Goal: Task Accomplishment & Management: Manage account settings

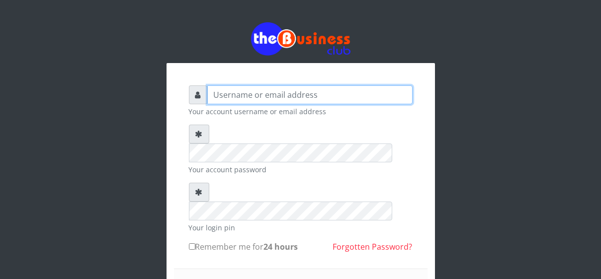
click at [218, 94] on input "text" at bounding box center [309, 94] width 205 height 19
type input "[EMAIL_ADDRESS][DOMAIN_NAME]"
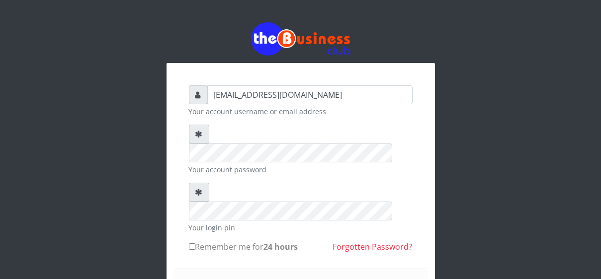
click at [194, 243] on input "Remember me for 24 hours" at bounding box center [192, 246] width 6 height 6
checkbox input "true"
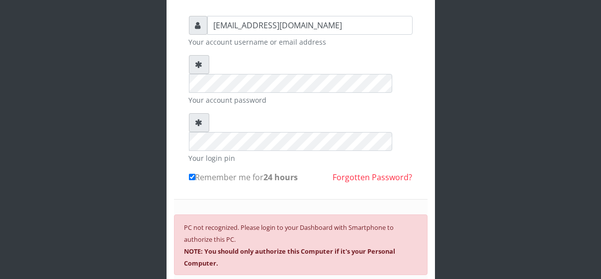
scroll to position [70, 0]
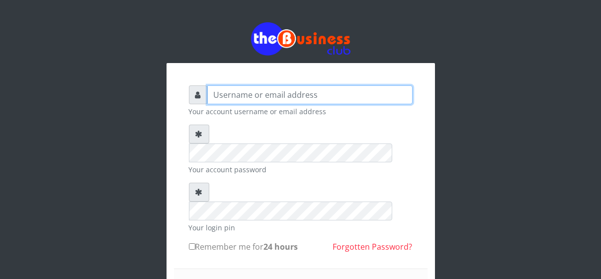
click at [298, 86] on input "text" at bounding box center [309, 94] width 205 height 19
type input "[EMAIL_ADDRESS][DOMAIN_NAME]"
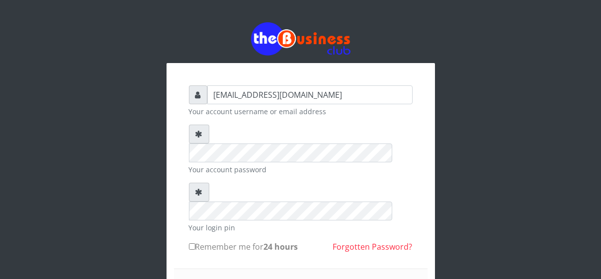
click at [194, 243] on input "Remember me for 24 hours" at bounding box center [192, 246] width 6 height 6
checkbox input "true"
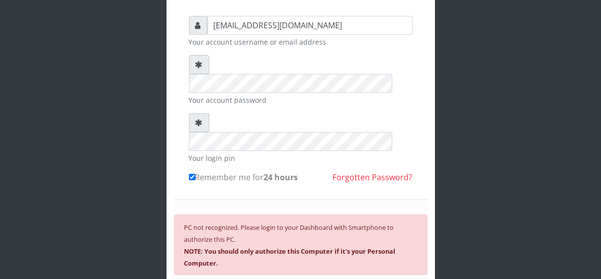
scroll to position [104, 0]
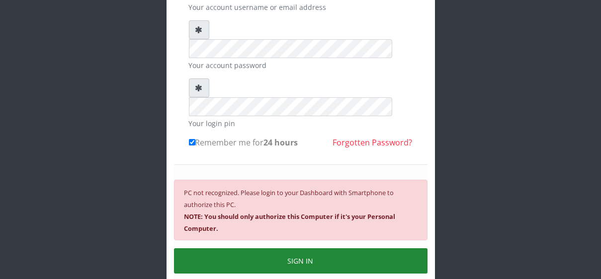
click at [292, 248] on button "SIGN IN" at bounding box center [300, 260] width 253 height 25
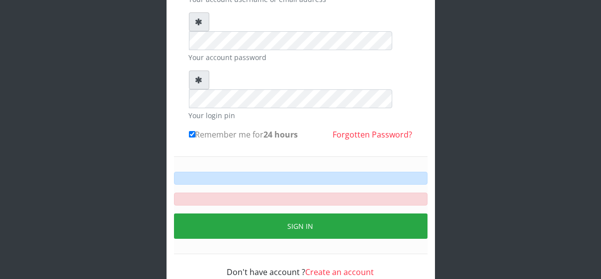
scroll to position [113, 0]
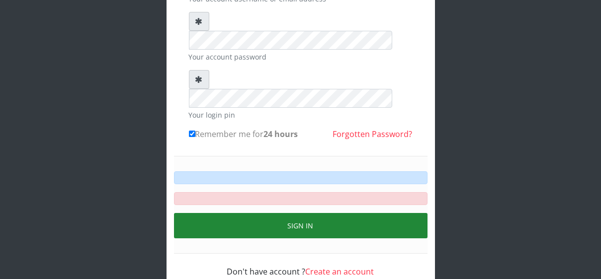
click at [303, 213] on button "Sign in" at bounding box center [300, 225] width 253 height 25
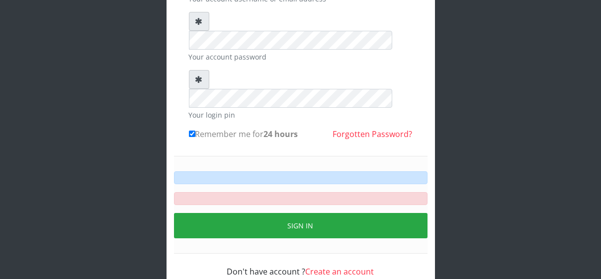
scroll to position [72, 0]
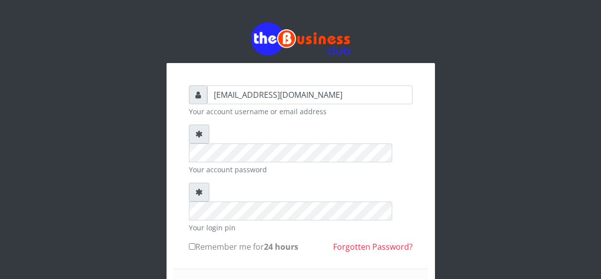
scroll to position [72, 0]
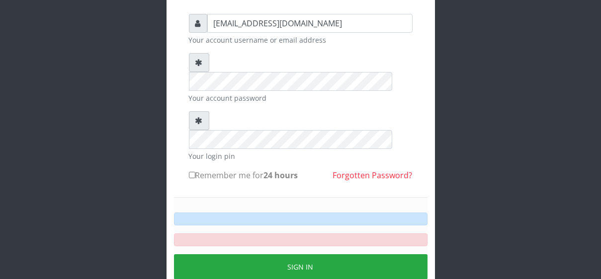
click at [189, 172] on input "Remember me for 24 hours" at bounding box center [192, 175] width 6 height 6
checkbox input "true"
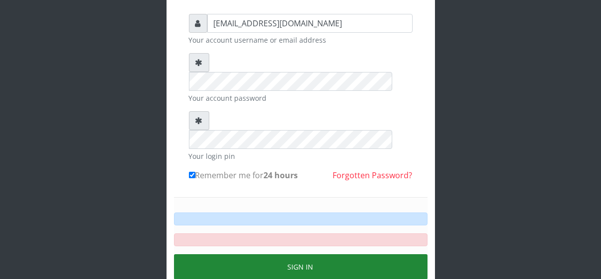
click at [298, 254] on button "Sign in" at bounding box center [300, 266] width 253 height 25
click at [297, 254] on button "Sign in" at bounding box center [300, 266] width 253 height 25
click at [293, 254] on button "Sign in" at bounding box center [300, 266] width 253 height 25
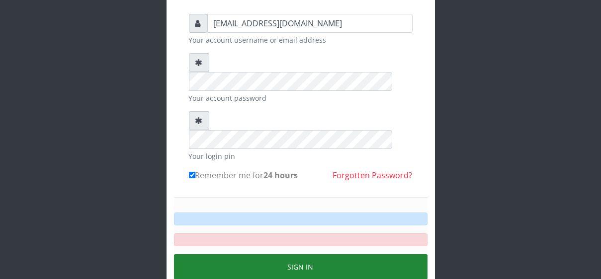
click at [294, 254] on button "Sign in" at bounding box center [300, 266] width 253 height 25
click at [295, 254] on button "Sign in" at bounding box center [300, 266] width 253 height 25
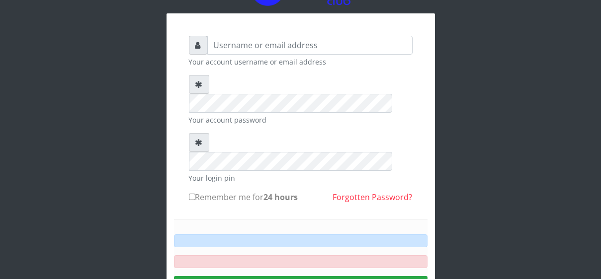
scroll to position [72, 0]
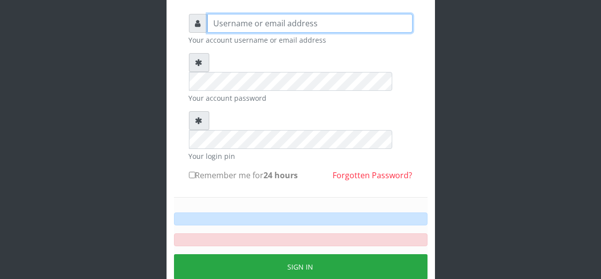
click at [229, 20] on input "text" at bounding box center [309, 23] width 205 height 19
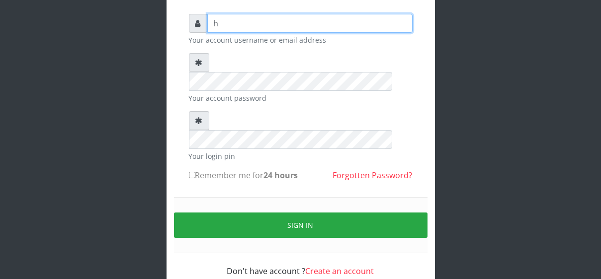
type input "[EMAIL_ADDRESS][DOMAIN_NAME]"
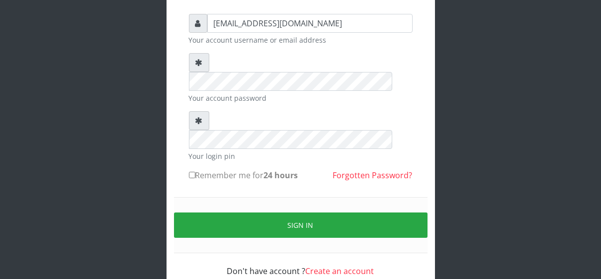
click at [237, 89] on form "happinesschidera20@gmail.com Your account username or email address Your accoun…" at bounding box center [301, 145] width 224 height 263
click at [193, 172] on input "Remember me for 24 hours" at bounding box center [192, 175] width 6 height 6
checkbox input "true"
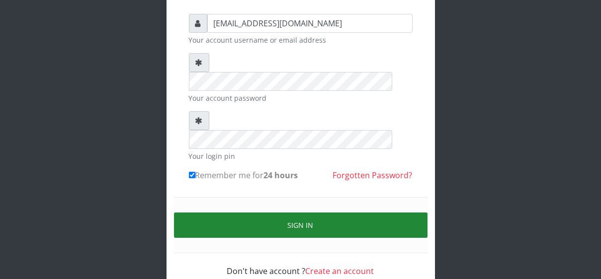
click at [284, 213] on button "Sign in" at bounding box center [300, 225] width 253 height 25
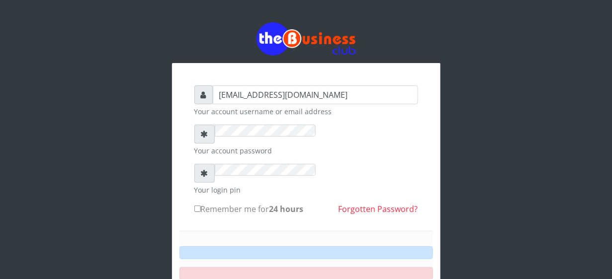
click at [194, 206] on input "Remember me for 24 hours" at bounding box center [197, 209] width 6 height 6
checkbox input "true"
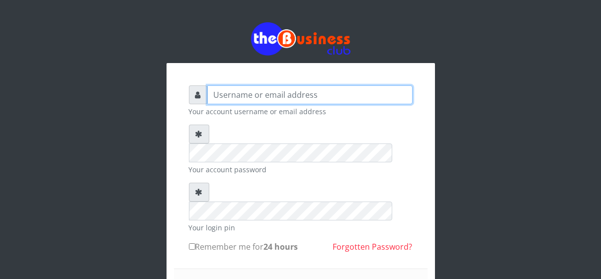
click at [215, 91] on input "text" at bounding box center [309, 94] width 205 height 19
type input "[EMAIL_ADDRESS][DOMAIN_NAME]"
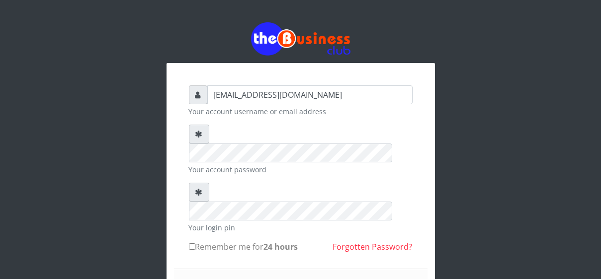
click at [194, 241] on label "Remember me for 24 hours" at bounding box center [243, 247] width 109 height 12
click at [194, 243] on input "Remember me for 24 hours" at bounding box center [192, 246] width 6 height 6
checkbox input "true"
click at [12, 141] on div "happinesschidera20@gmail.com Your account username or email address Your accoun…" at bounding box center [300, 228] width 601 height 457
